Goal: Task Accomplishment & Management: Use online tool/utility

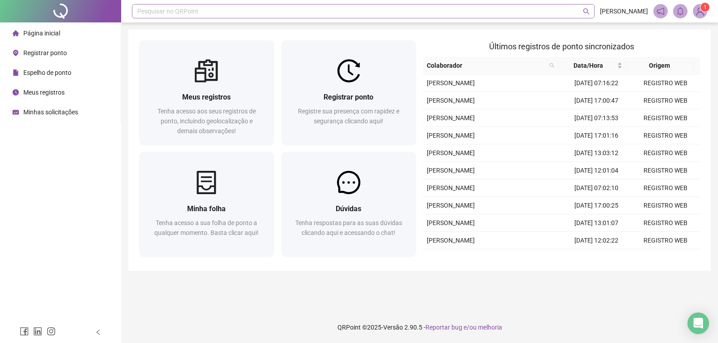
click at [188, 11] on div "Pesquisar no QRPoint" at bounding box center [363, 11] width 463 height 14
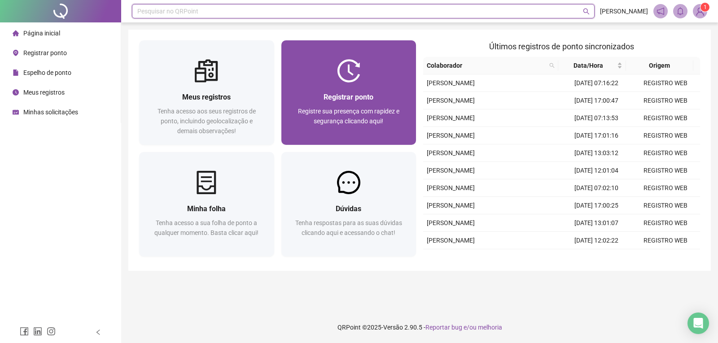
click at [336, 72] on div at bounding box center [348, 70] width 135 height 23
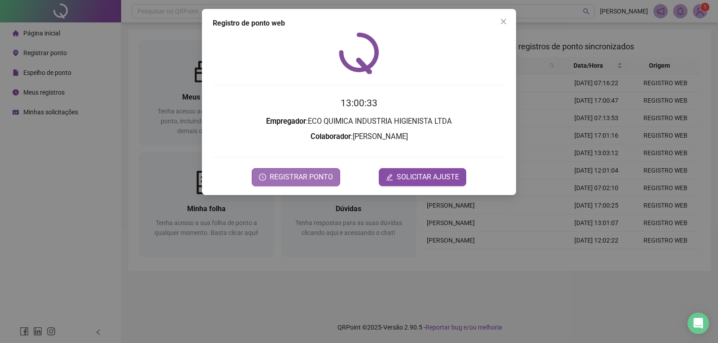
click at [323, 173] on span "REGISTRAR PONTO" at bounding box center [301, 177] width 63 height 11
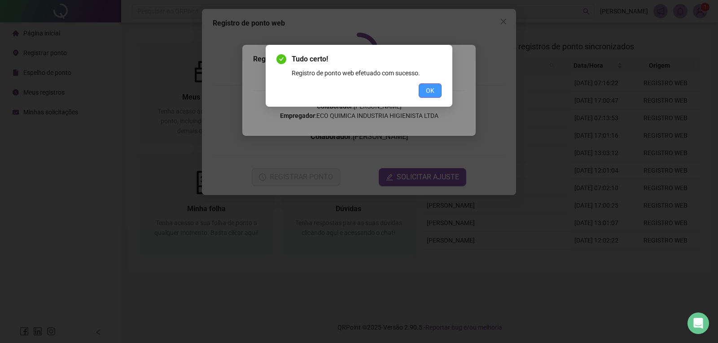
click at [433, 87] on span "OK" at bounding box center [430, 91] width 9 height 10
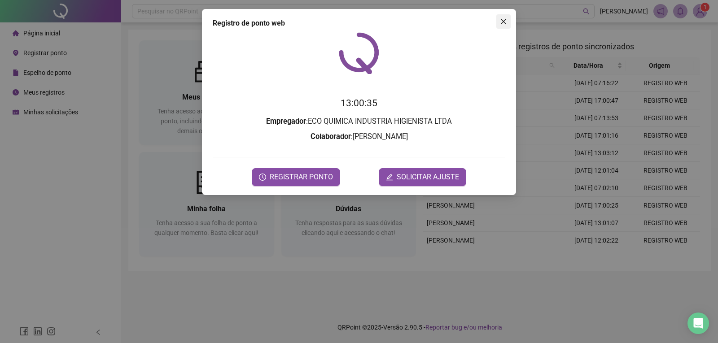
drag, startPoint x: 504, startPoint y: 28, endPoint x: 352, endPoint y: 25, distance: 151.7
click at [504, 28] on button "Close" at bounding box center [503, 21] width 14 height 14
